Goal: Task Accomplishment & Management: Manage account settings

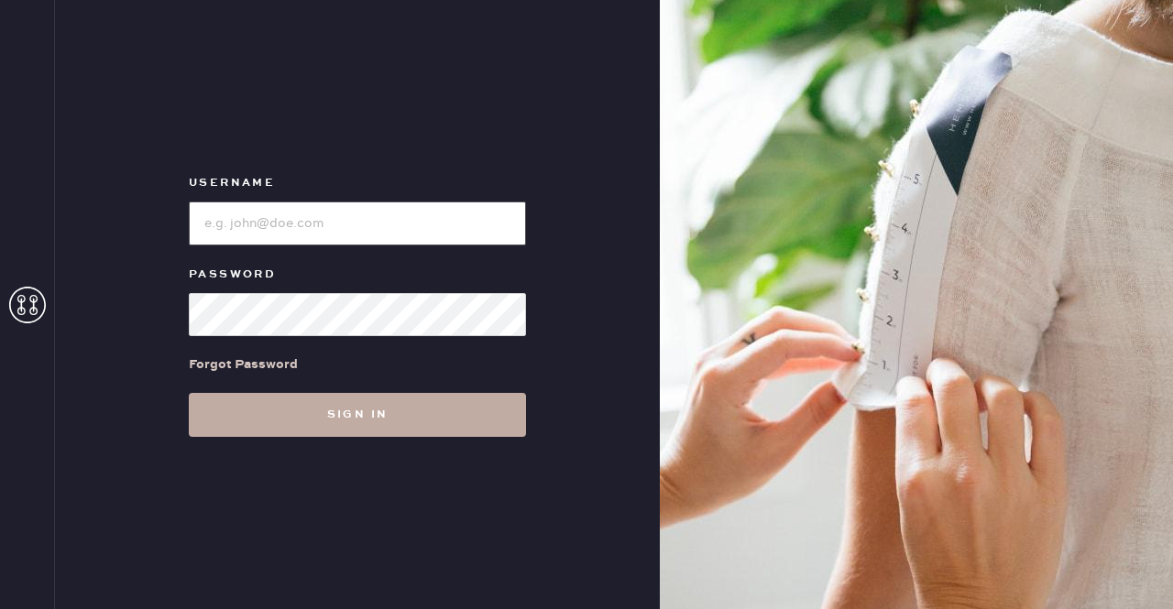
type input "[EMAIL_ADDRESS][DOMAIN_NAME]"
click at [421, 415] on button "Sign in" at bounding box center [357, 415] width 337 height 44
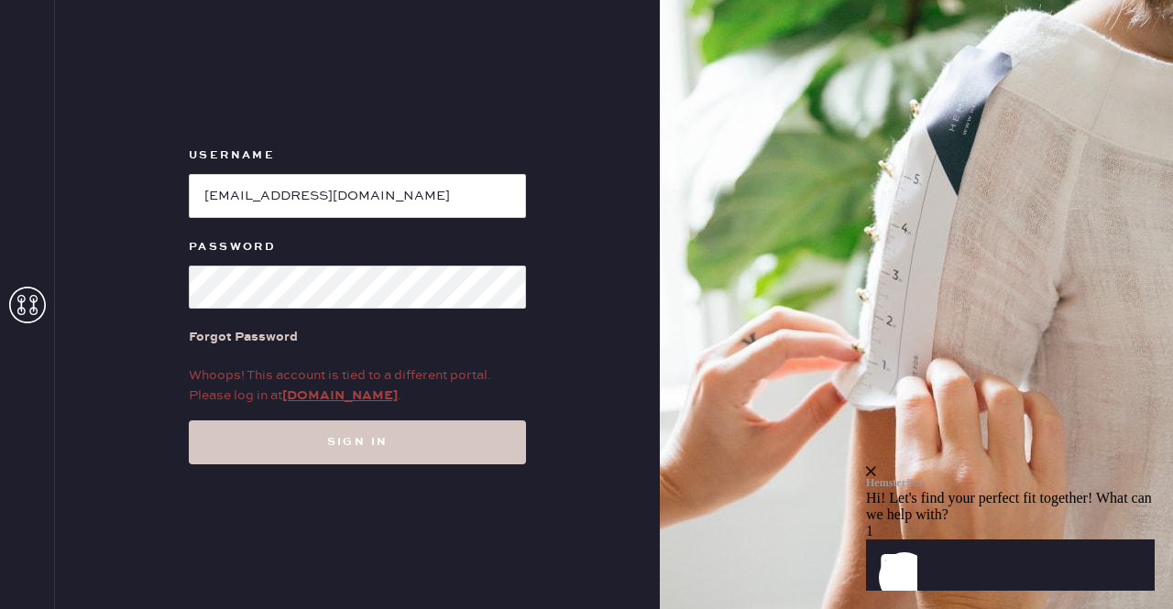
click at [543, 309] on div "Username Password Forgot Password Whoops! This account is tied to a different p…" at bounding box center [357, 304] width 605 height 609
click at [350, 396] on link "my.hemster.co" at bounding box center [339, 396] width 115 height 16
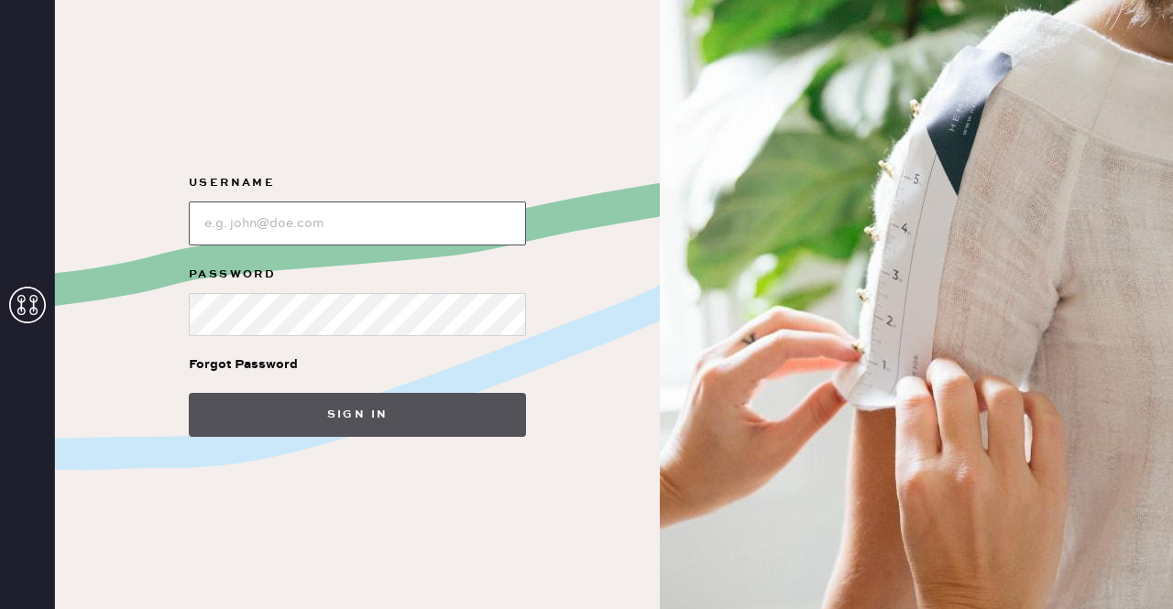
type input "[EMAIL_ADDRESS][DOMAIN_NAME]"
click at [341, 415] on button "Sign in" at bounding box center [357, 415] width 337 height 44
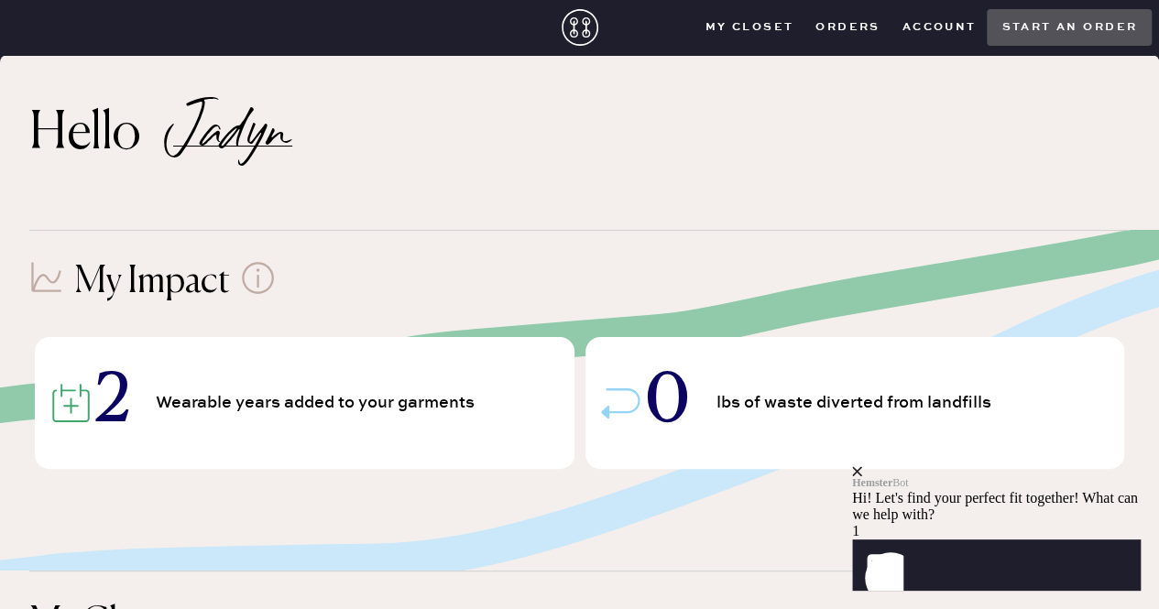
click at [948, 32] on button "Account" at bounding box center [940, 27] width 96 height 27
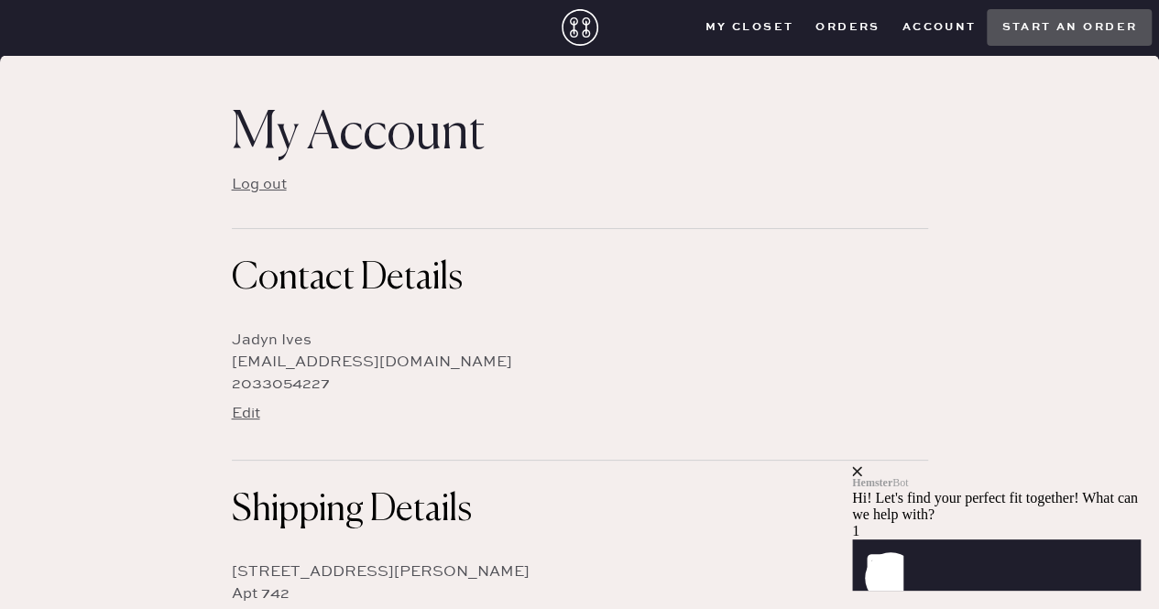
click at [838, 23] on button "Orders" at bounding box center [848, 27] width 86 height 27
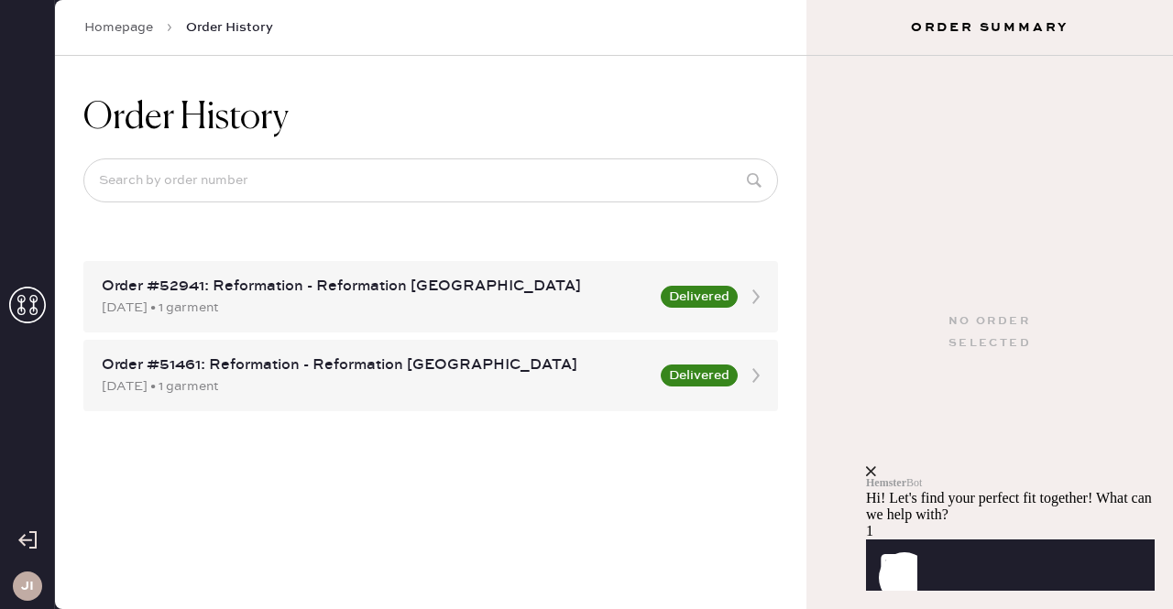
click at [1131, 466] on div "Hemster Bot Hi! Let's find your perfect fit together! What can we help with?" at bounding box center [1010, 494] width 289 height 57
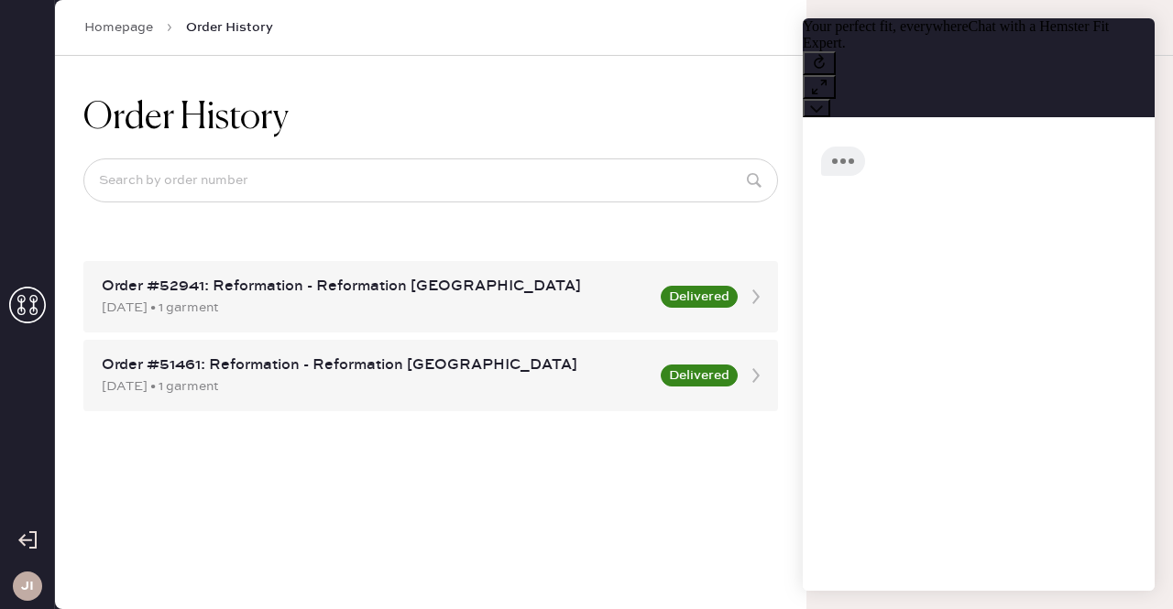
click at [1122, 450] on div at bounding box center [979, 330] width 352 height 427
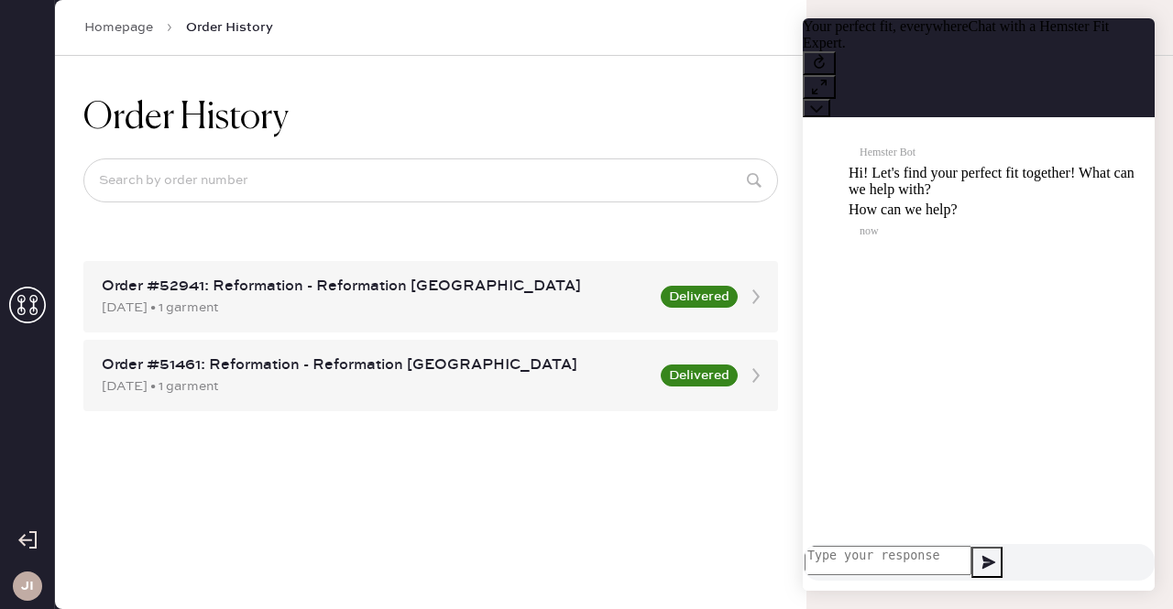
click at [18, 593] on div "JI" at bounding box center [27, 586] width 29 height 29
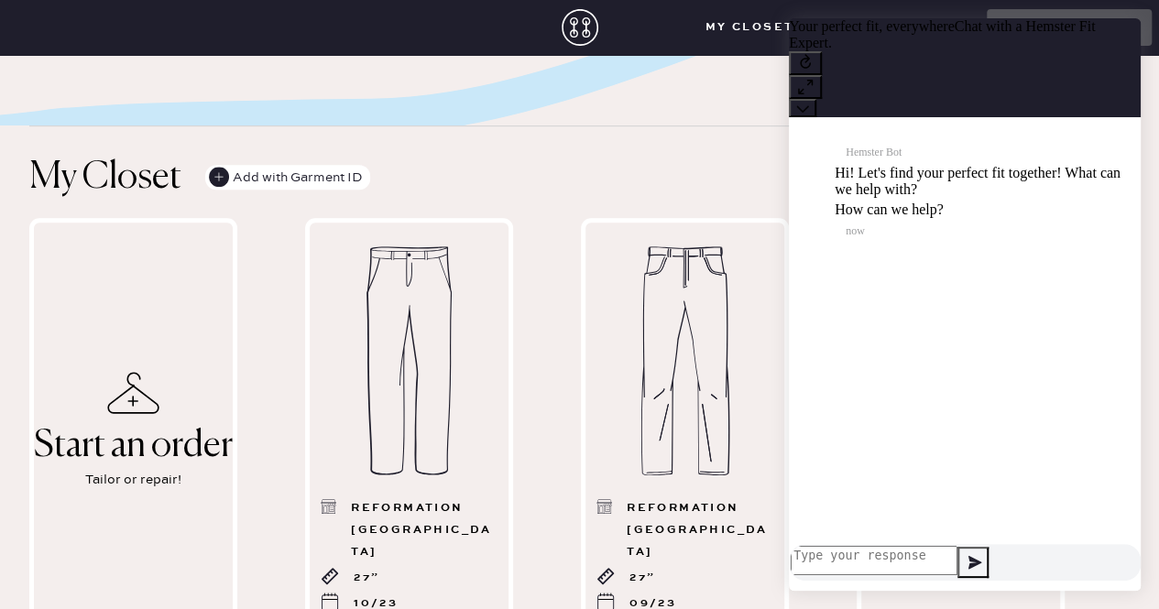
scroll to position [458, 0]
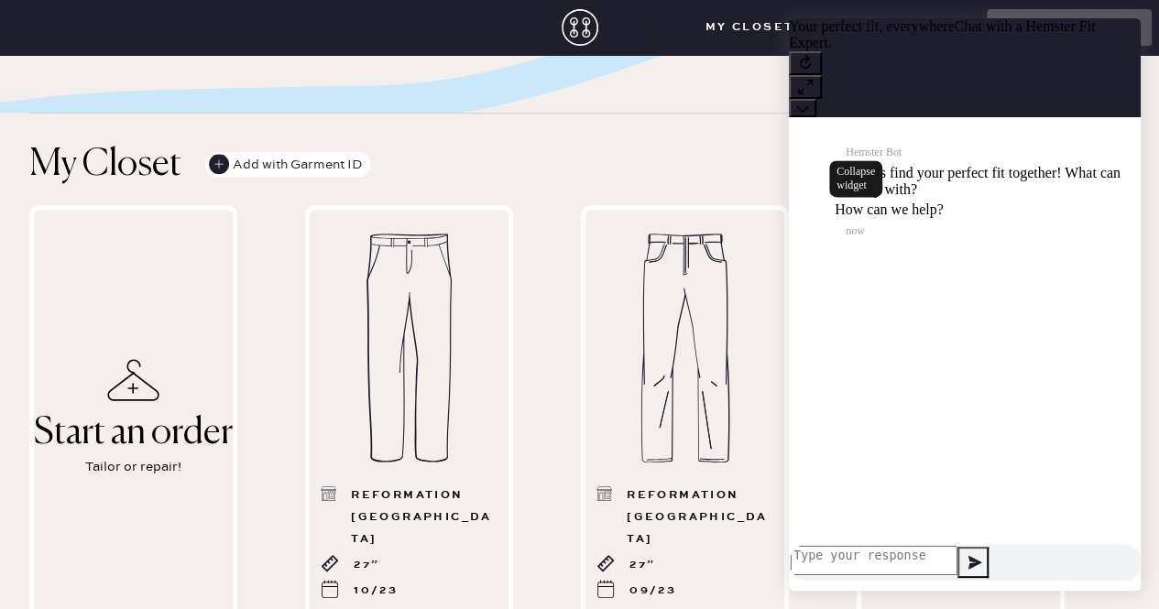
drag, startPoint x: 1113, startPoint y: 43, endPoint x: 1882, endPoint y: 44, distance: 769.8
click at [809, 102] on icon at bounding box center [802, 108] width 13 height 13
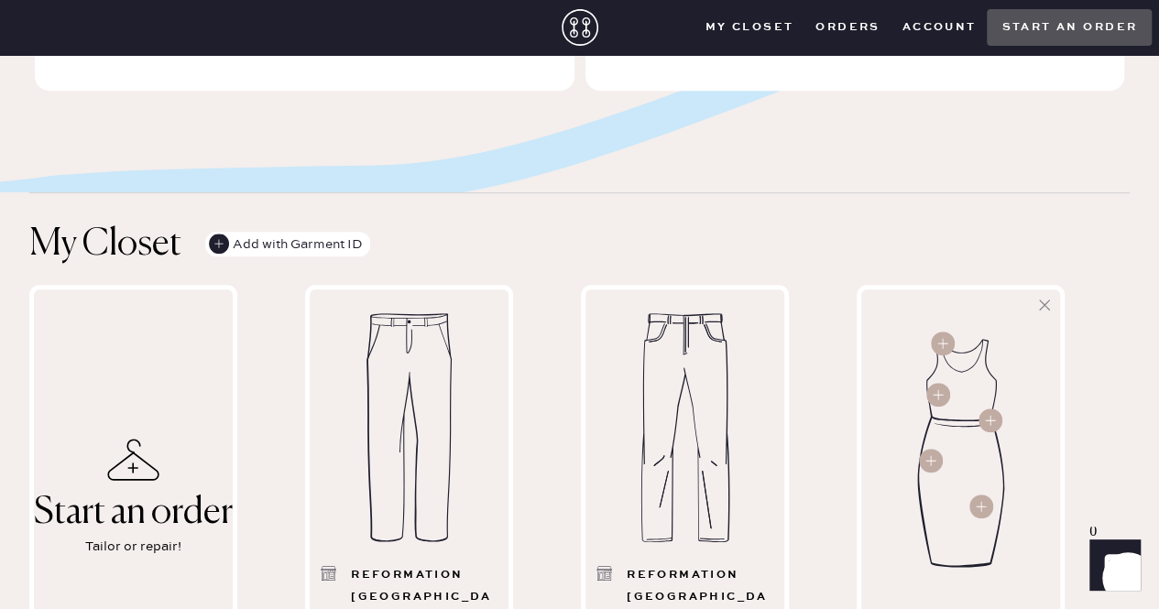
scroll to position [367, 0]
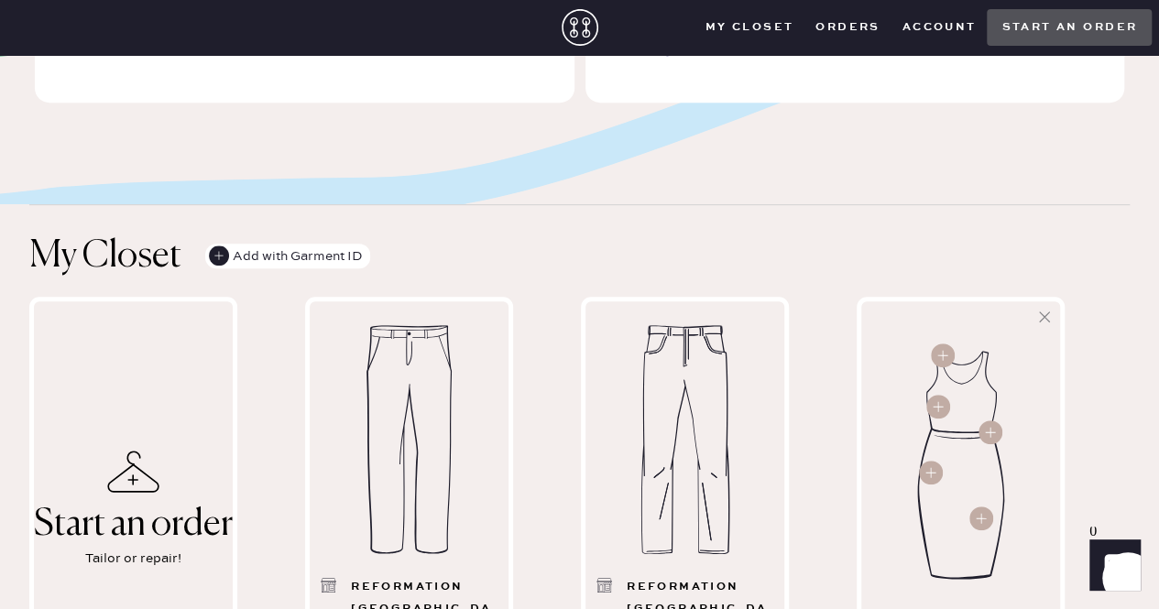
click at [916, 26] on button "Account" at bounding box center [940, 27] width 96 height 27
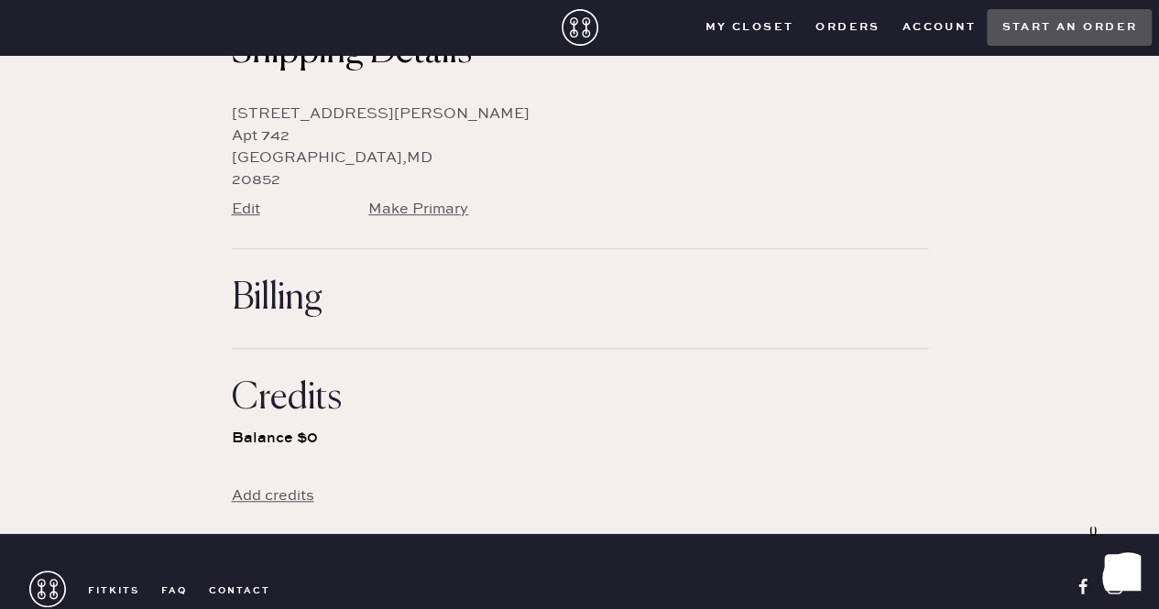
scroll to position [237, 0]
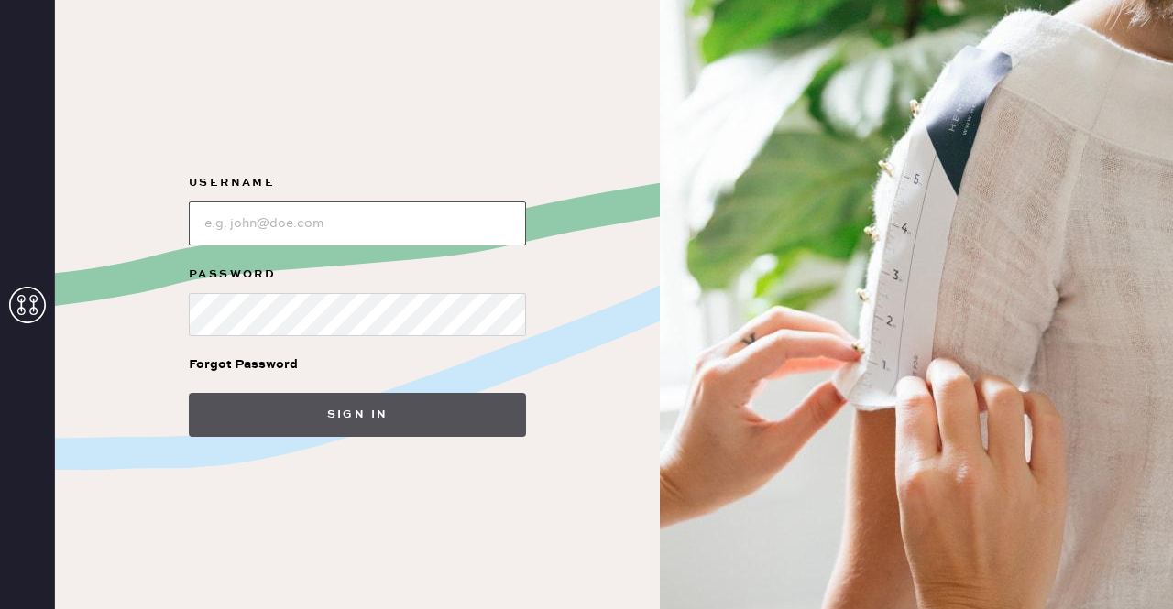
type input "[EMAIL_ADDRESS][DOMAIN_NAME]"
click at [330, 427] on button "Sign in" at bounding box center [357, 415] width 337 height 44
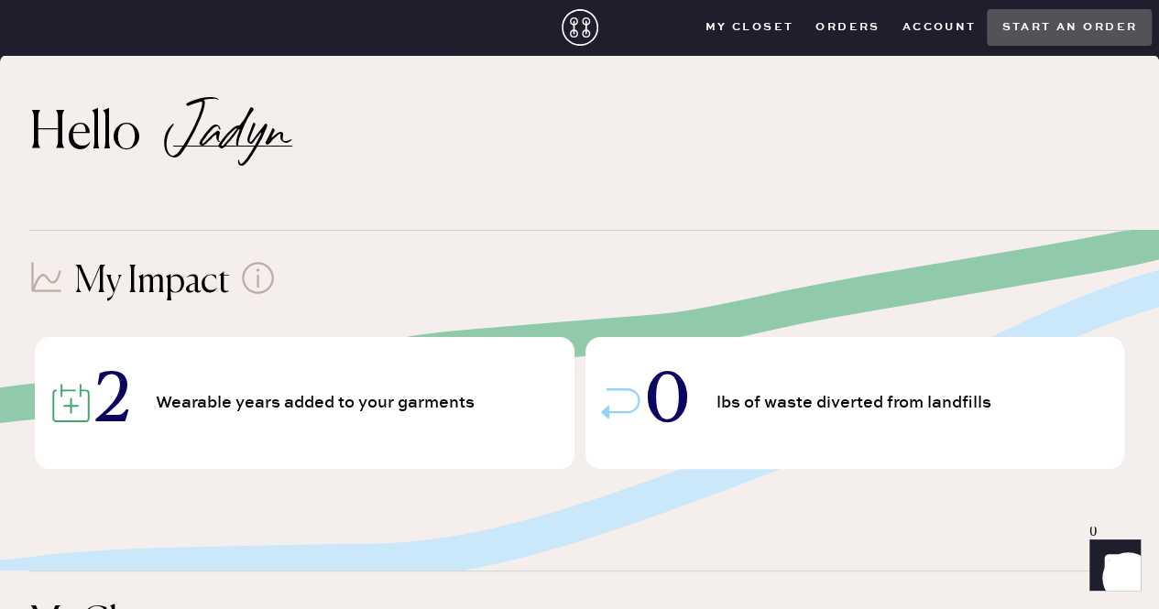
click at [901, 20] on button "Account" at bounding box center [940, 27] width 96 height 27
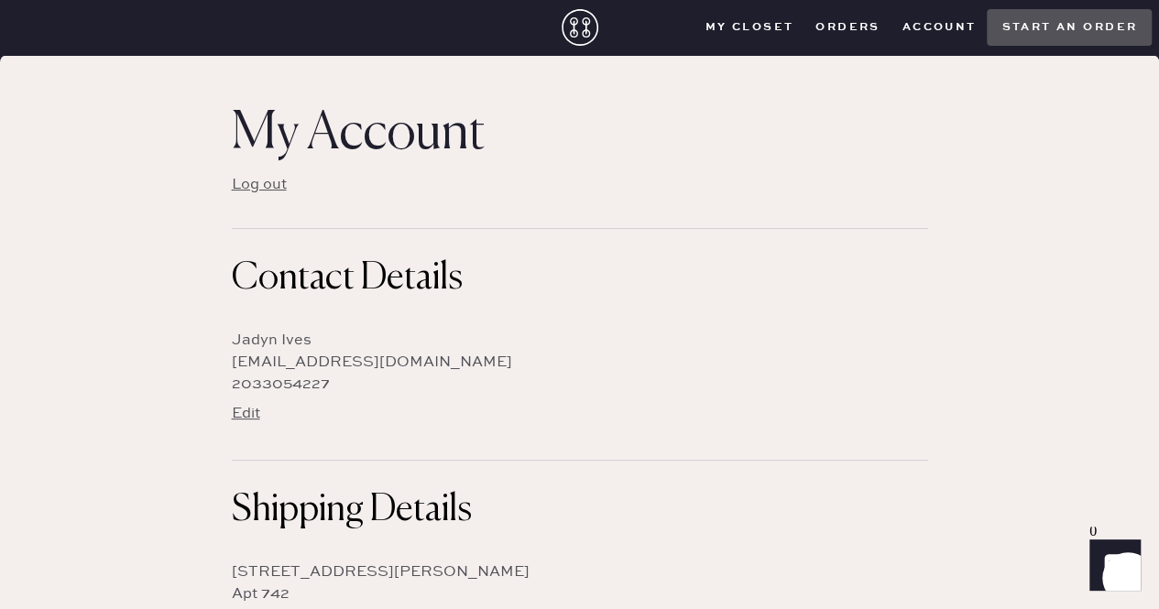
click at [251, 415] on button "Edit" at bounding box center [246, 414] width 28 height 20
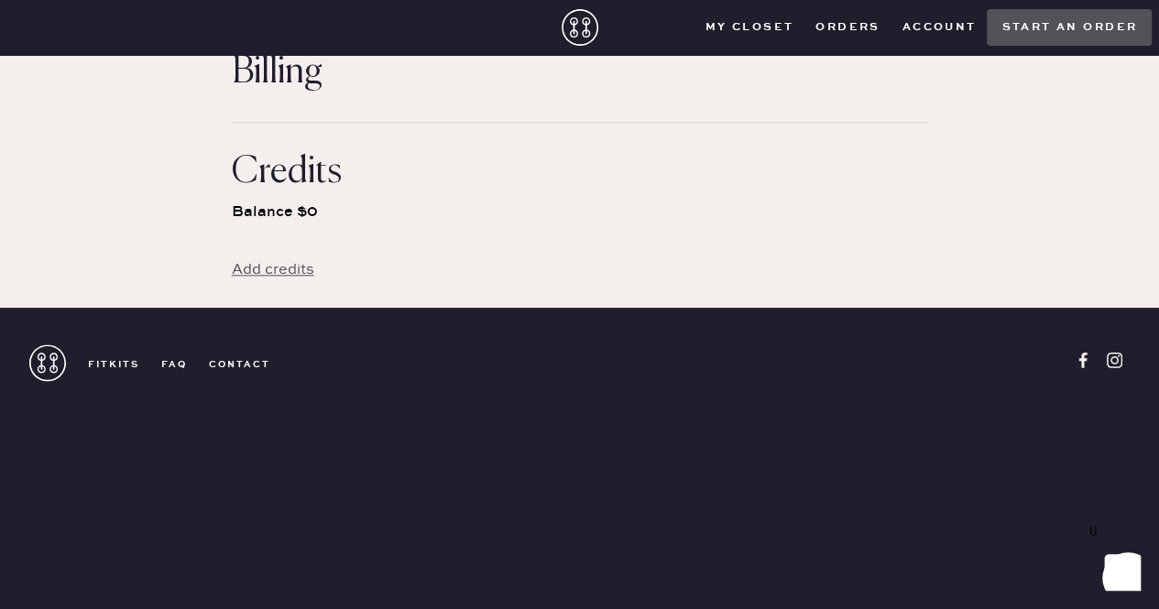
scroll to position [999, 0]
